Goal: Task Accomplishment & Management: Manage account settings

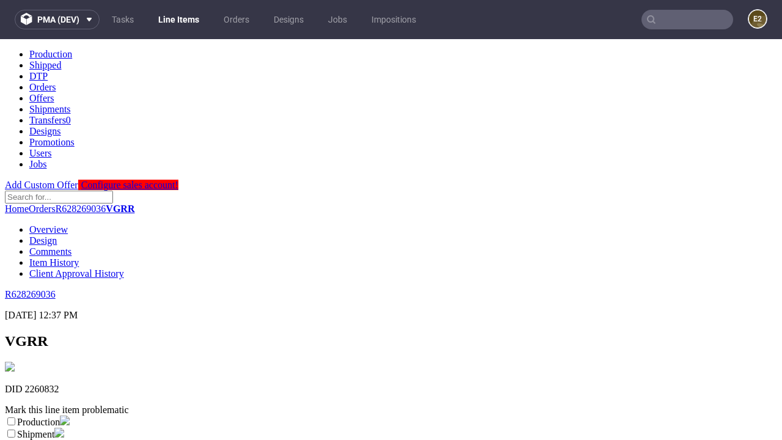
scroll to position [215, 0]
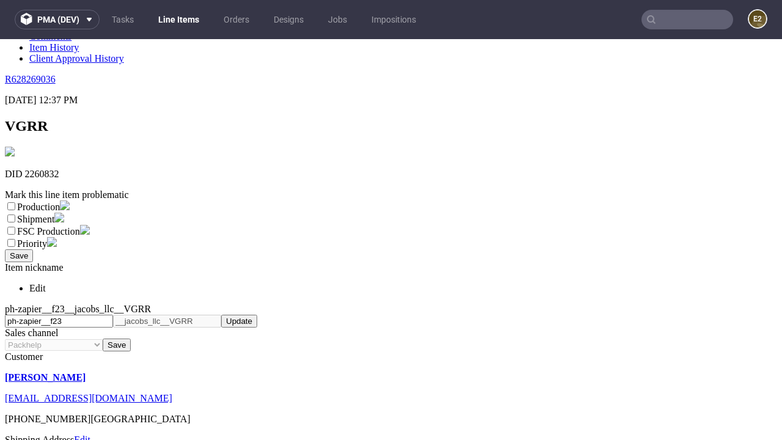
select select "dtp_ca_needed"
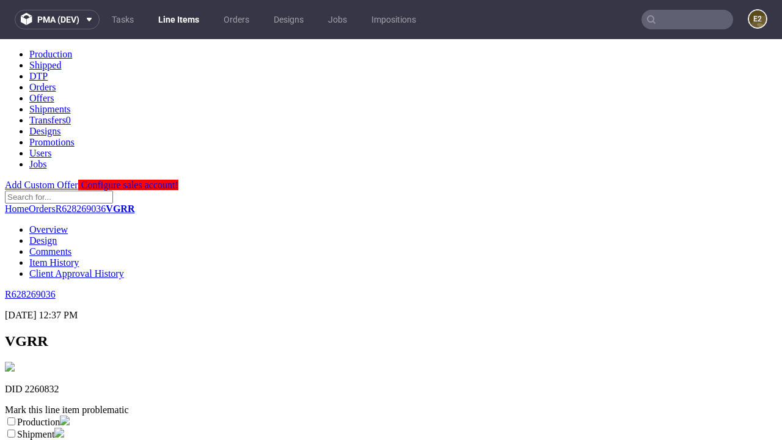
scroll to position [0, 0]
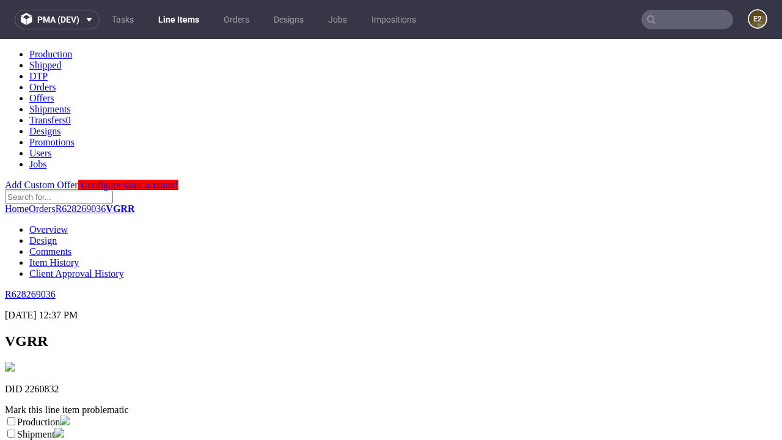
checkbox input "true"
